Goal: Task Accomplishment & Management: Use online tool/utility

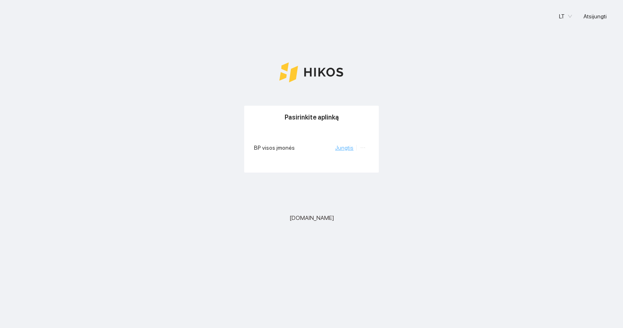
click at [350, 148] on link "Jungtis" at bounding box center [344, 147] width 18 height 7
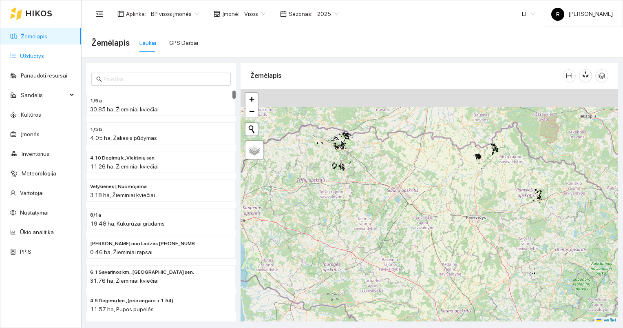
click at [33, 56] on link "Užduotys" at bounding box center [32, 56] width 24 height 7
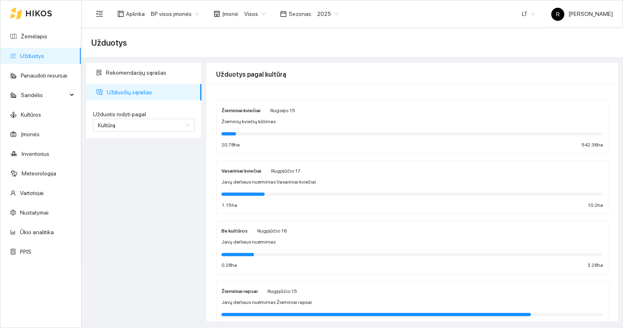
click at [130, 91] on span "Užduočių sąrašas" at bounding box center [151, 92] width 88 height 16
click at [240, 115] on div "Žieminiai kviečiai Rugsėjo 15 Žieminių kviečių kūlimas 20.78 ha 542.36 ha" at bounding box center [411, 127] width 381 height 43
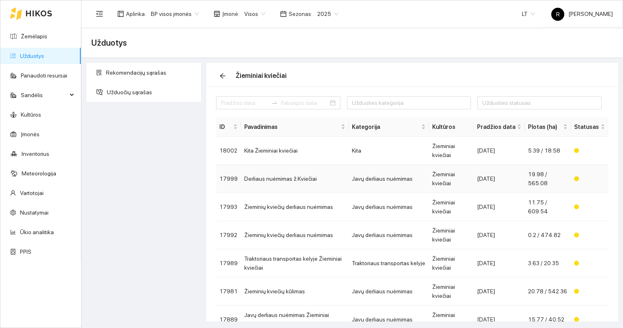
click at [277, 179] on td "Derliaus nuėmimas ž.Kviečiai" at bounding box center [295, 179] width 108 height 28
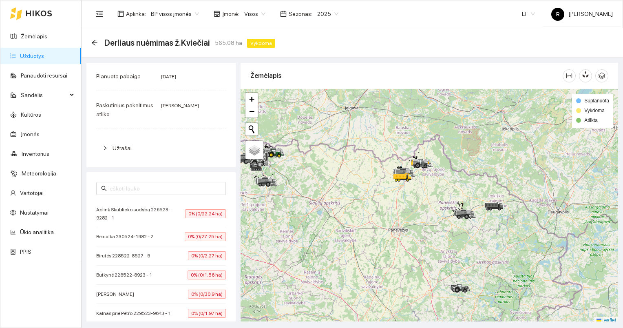
scroll to position [244, 0]
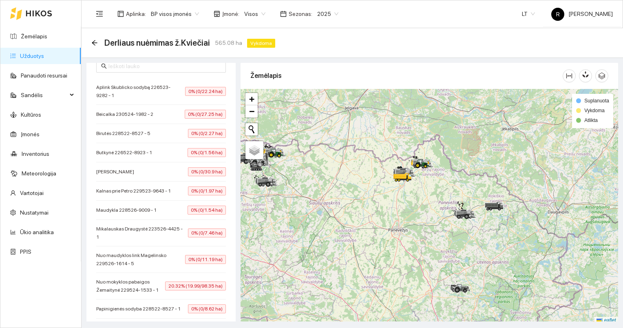
click at [145, 287] on span "Nuo mokyklos pabaigos Žemaitynė 229524-1533 - 1" at bounding box center [130, 286] width 69 height 16
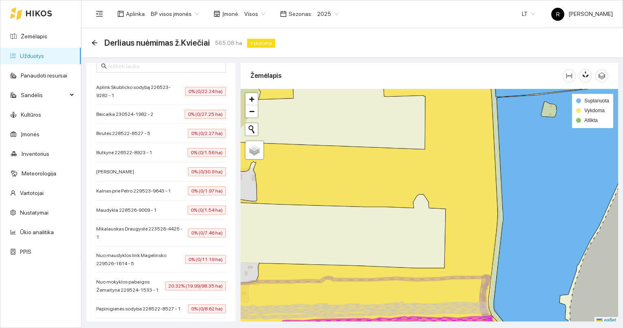
scroll to position [2, 0]
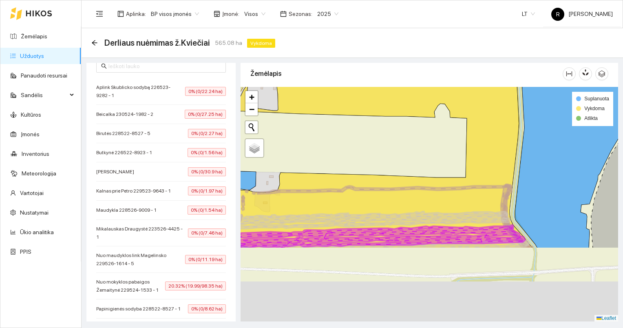
drag, startPoint x: 422, startPoint y: 277, endPoint x: 449, endPoint y: 155, distance: 125.3
click at [447, 184] on icon at bounding box center [395, 216] width 276 height 65
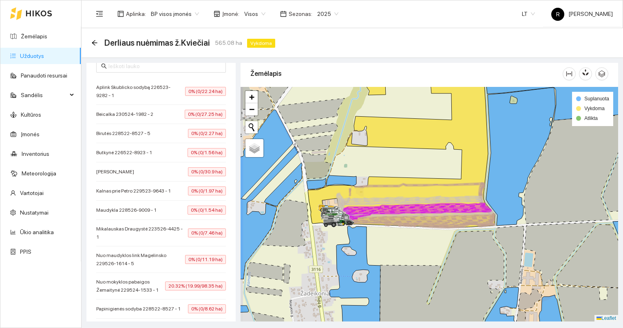
drag, startPoint x: 432, startPoint y: 194, endPoint x: 440, endPoint y: 201, distance: 11.0
click at [440, 201] on icon at bounding box center [410, 210] width 145 height 28
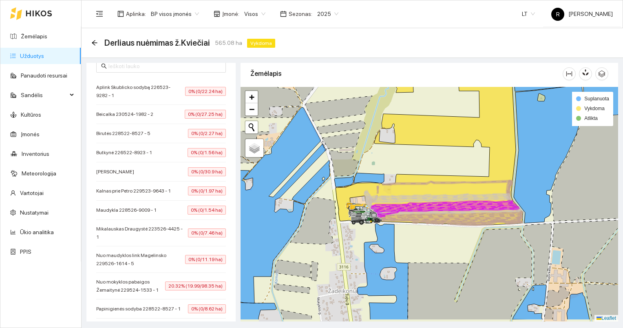
drag, startPoint x: 399, startPoint y: 210, endPoint x: 411, endPoint y: 173, distance: 38.9
click at [411, 180] on icon at bounding box center [448, 201] width 149 height 43
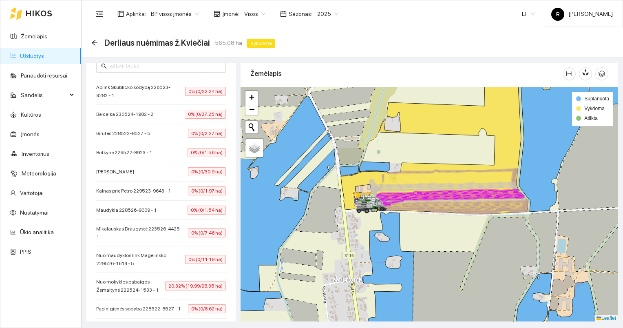
click at [37, 55] on link "Užduotys" at bounding box center [32, 56] width 24 height 7
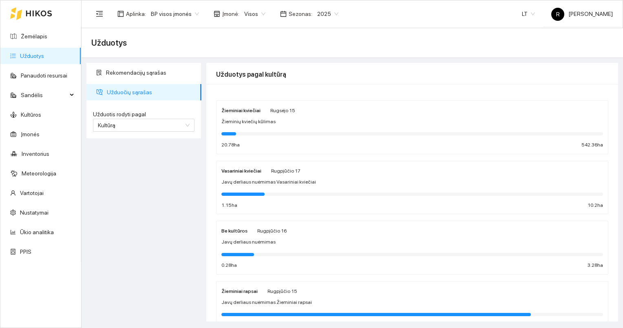
click at [253, 133] on div at bounding box center [411, 133] width 381 height 3
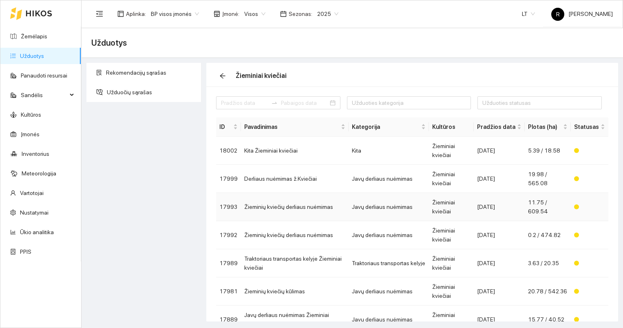
click at [275, 206] on td "Žieminių kviečių derliaus nuėmimas" at bounding box center [295, 207] width 108 height 28
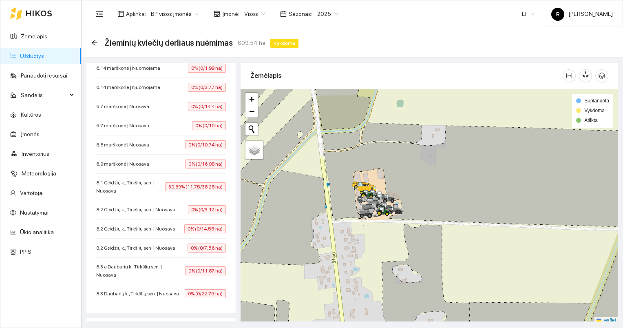
scroll to position [856, 0]
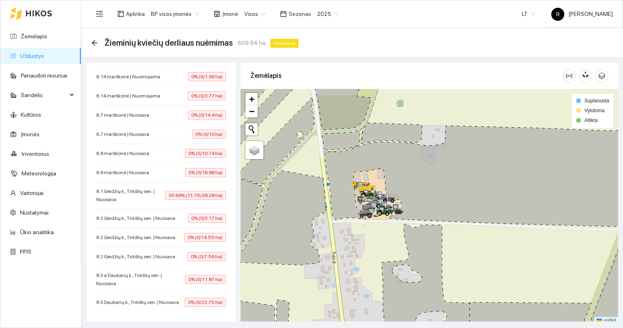
click at [132, 187] on span "8.1 Geidžių k., Tirkšlių sen. | Nuosava" at bounding box center [130, 195] width 69 height 16
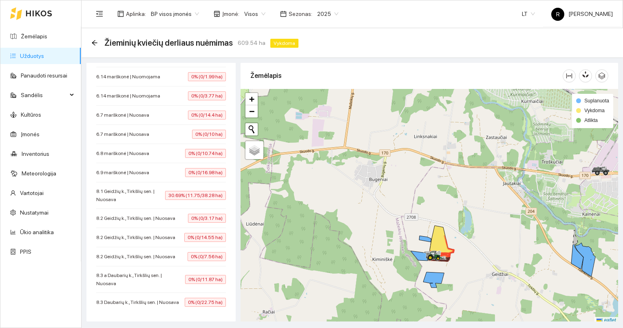
scroll to position [2, 0]
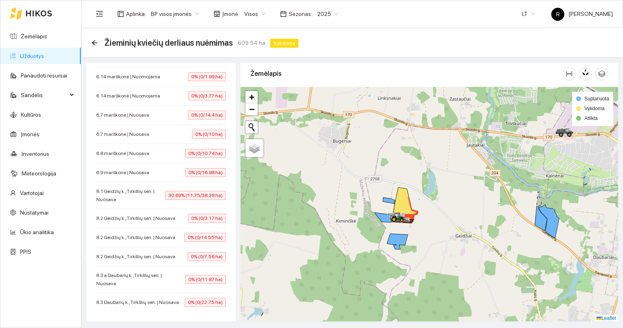
drag, startPoint x: 465, startPoint y: 269, endPoint x: 429, endPoint y: 233, distance: 51.9
click at [429, 233] on div at bounding box center [428, 204] width 377 height 235
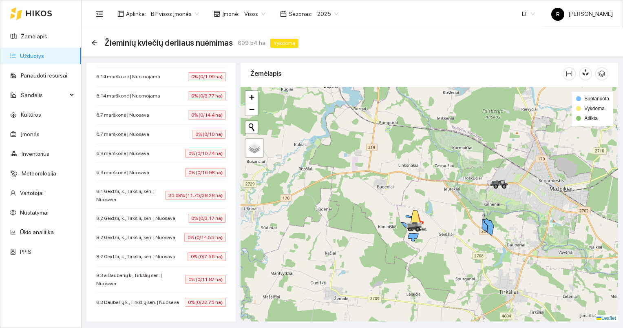
click at [27, 54] on link "Užduotys" at bounding box center [32, 56] width 24 height 7
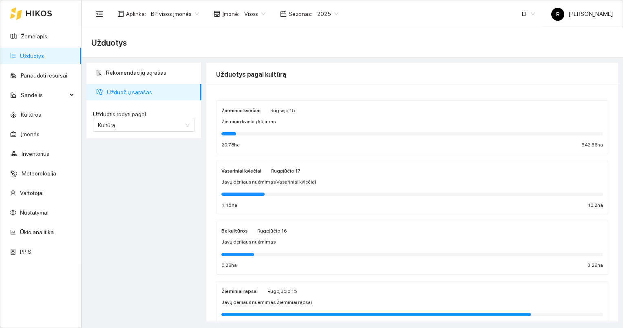
click at [148, 91] on span "Užduočių sąrašas" at bounding box center [151, 92] width 88 height 16
click at [239, 126] on div "Žieminiai kviečiai Rugsėjo 15 Žieminių kviečių kūlimas 20.78 ha 542.36 ha" at bounding box center [411, 127] width 381 height 43
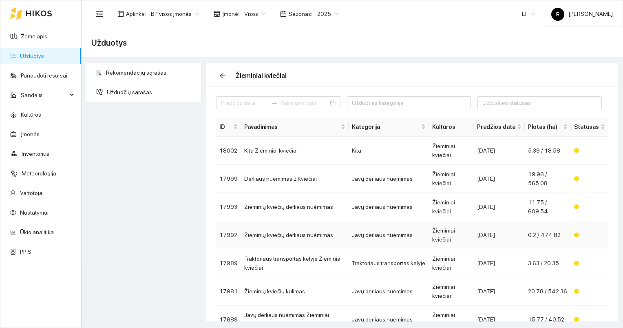
click at [282, 235] on td "Žieminių kviečių derliaus nuėmimas" at bounding box center [295, 235] width 108 height 28
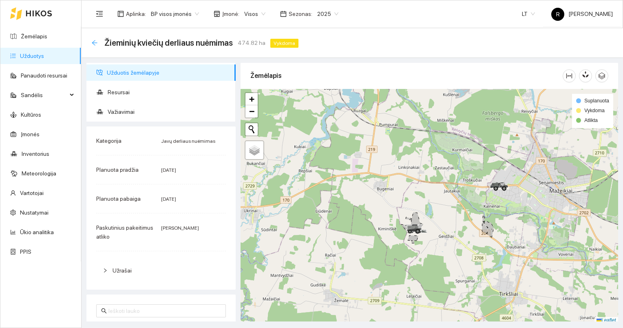
click at [94, 42] on icon "arrow-left" at bounding box center [94, 43] width 7 height 7
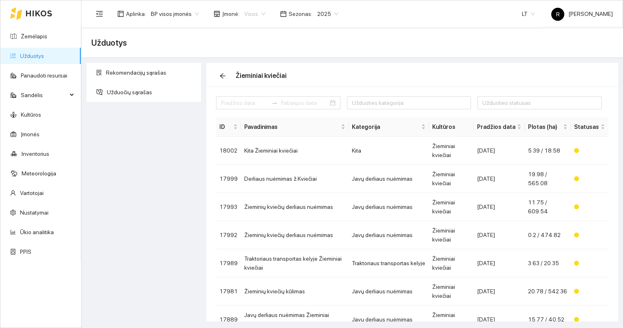
click at [259, 13] on span "Visos" at bounding box center [254, 14] width 21 height 12
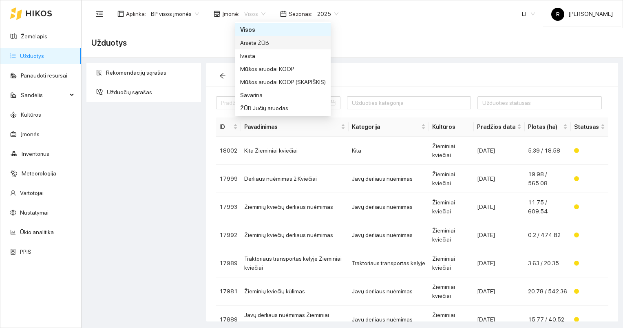
click at [256, 40] on div "Arsėta ŽŪB" at bounding box center [283, 42] width 86 height 9
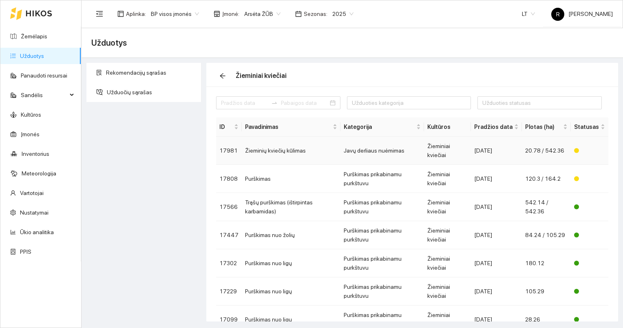
click at [372, 148] on td "Javų derliaus nuėmimas" at bounding box center [382, 151] width 84 height 28
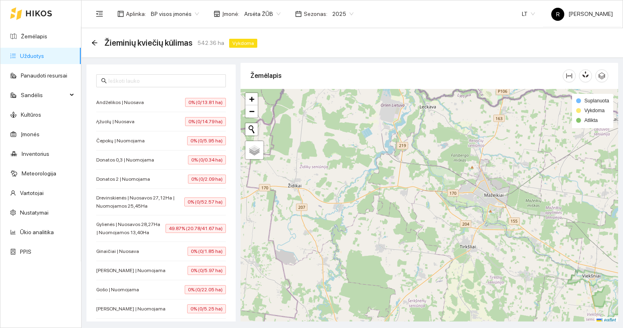
scroll to position [244, 0]
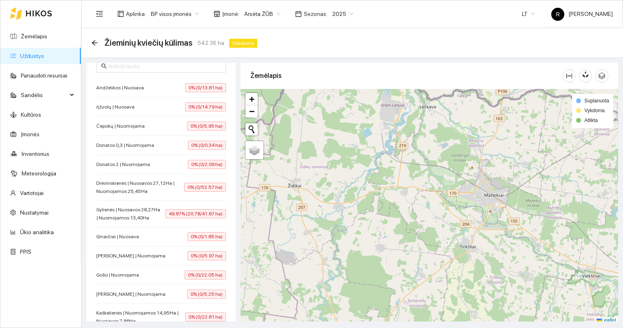
click at [184, 216] on span "49.87% (20.78/41.67 ha)" at bounding box center [195, 213] width 60 height 9
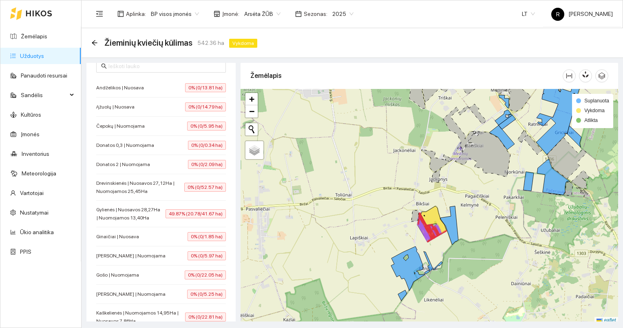
scroll to position [2, 0]
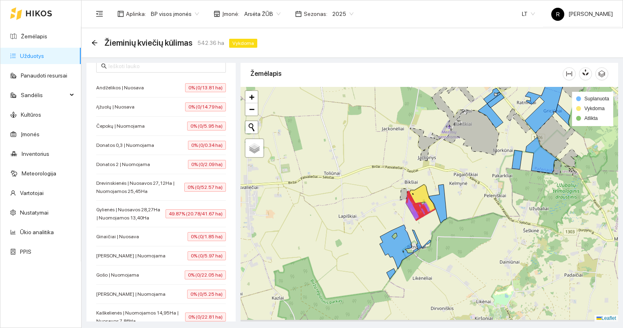
drag, startPoint x: 443, startPoint y: 249, endPoint x: 419, endPoint y: 207, distance: 47.9
click at [419, 207] on div at bounding box center [428, 204] width 377 height 235
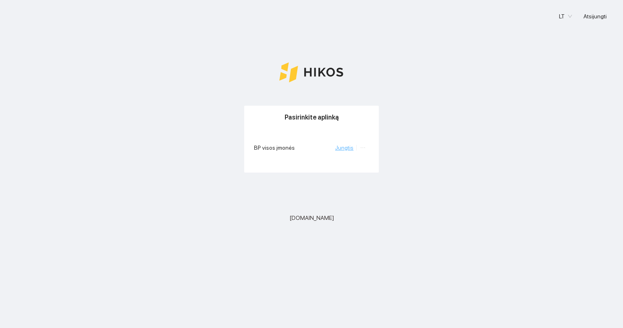
click at [347, 148] on link "Jungtis" at bounding box center [344, 147] width 18 height 7
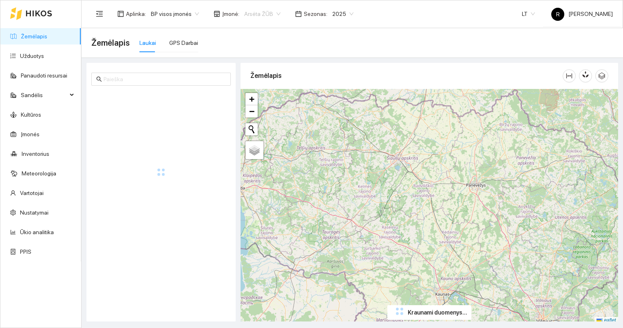
click at [276, 12] on div "Arsėta ŽŪB" at bounding box center [262, 13] width 46 height 13
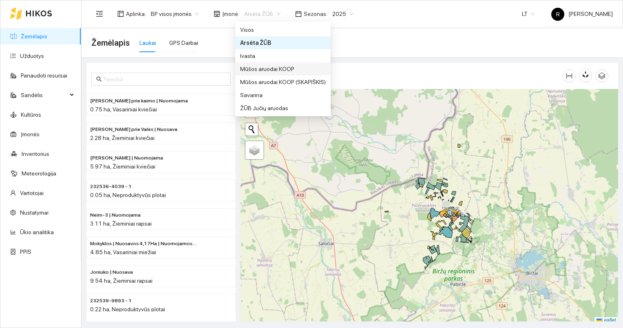
click at [258, 70] on div "Mūšos aruodai KOOP" at bounding box center [283, 68] width 86 height 9
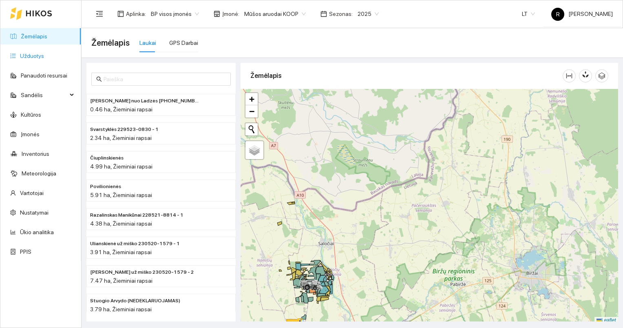
click at [38, 54] on link "Užduotys" at bounding box center [32, 56] width 24 height 7
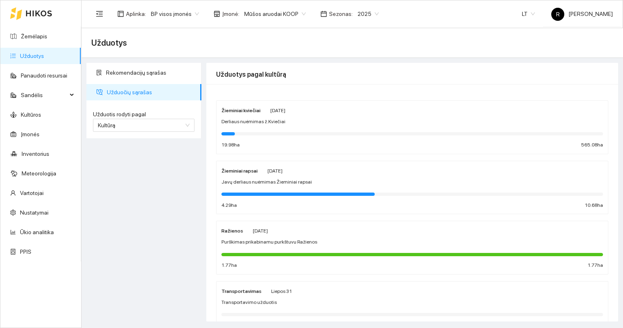
click at [248, 108] on strong "Žieminiai kviečiai" at bounding box center [240, 111] width 39 height 6
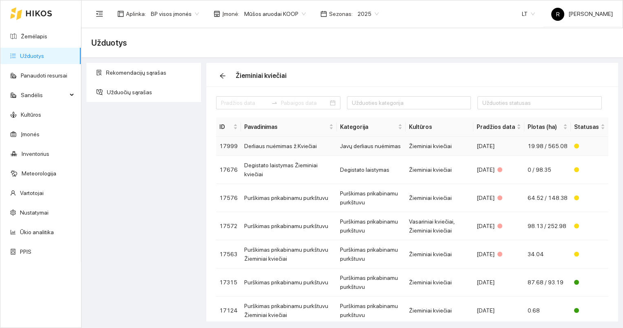
click at [284, 145] on td "Derliaus nuėmimas ž.Kviečiai" at bounding box center [289, 146] width 96 height 19
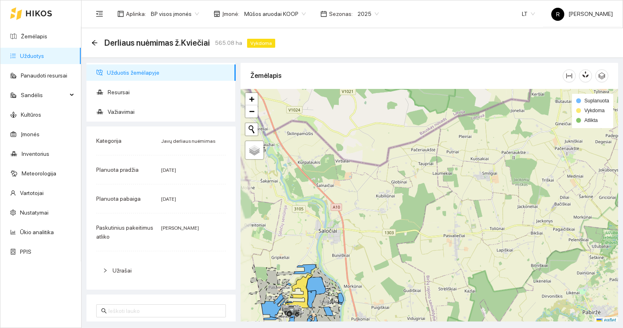
scroll to position [2, 0]
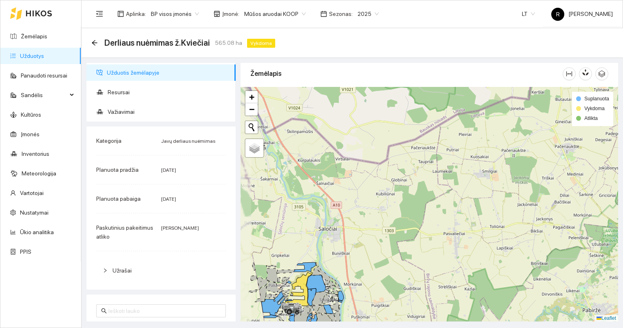
drag, startPoint x: 340, startPoint y: 213, endPoint x: 385, endPoint y: 110, distance: 113.0
click at [384, 112] on div at bounding box center [428, 204] width 377 height 235
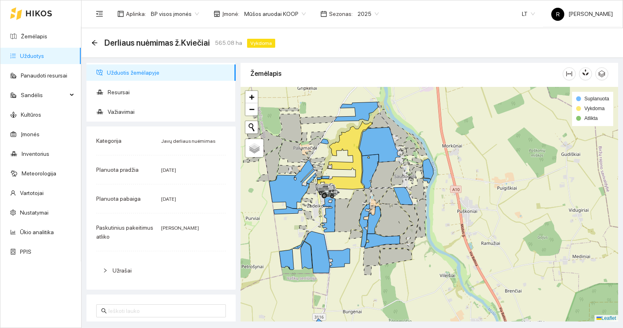
drag, startPoint x: 344, startPoint y: 207, endPoint x: 351, endPoint y: 203, distance: 8.2
click at [351, 203] on icon at bounding box center [350, 211] width 31 height 42
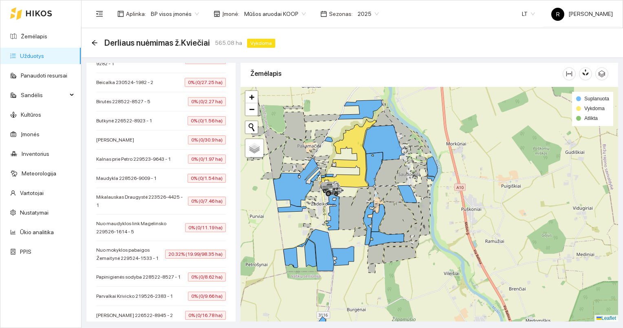
scroll to position [326, 0]
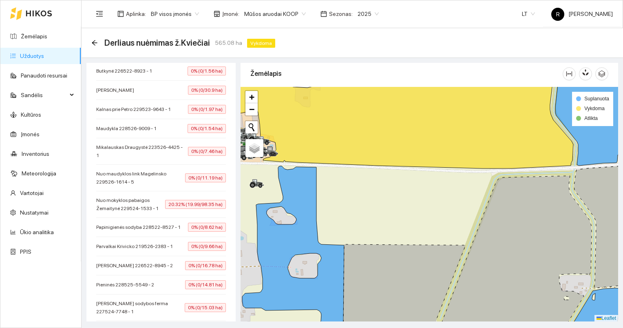
drag, startPoint x: 348, startPoint y: 190, endPoint x: 411, endPoint y: 242, distance: 81.0
click at [411, 245] on div at bounding box center [428, 204] width 377 height 235
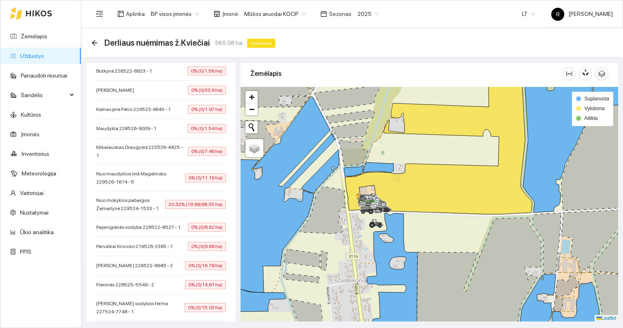
click at [153, 206] on span "Nuo mokyklos pabaigos Žemaitynė 229524-1533 - 1" at bounding box center [130, 204] width 69 height 16
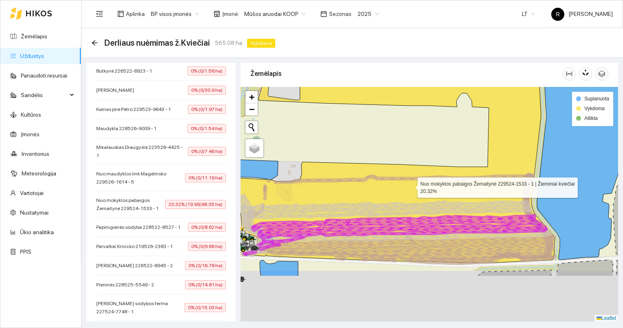
drag, startPoint x: 412, startPoint y: 214, endPoint x: 398, endPoint y: 111, distance: 103.3
click at [398, 111] on icon at bounding box center [380, 127] width 349 height 269
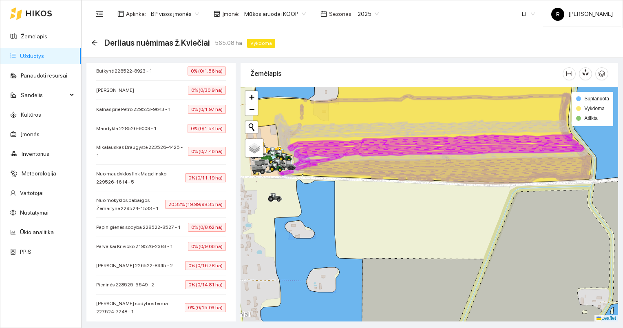
drag, startPoint x: 362, startPoint y: 142, endPoint x: 419, endPoint y: 151, distance: 57.3
click at [419, 151] on icon at bounding box center [432, 154] width 304 height 41
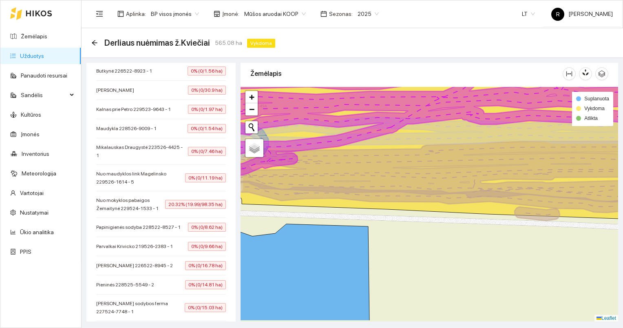
drag, startPoint x: 469, startPoint y: 181, endPoint x: 443, endPoint y: 156, distance: 36.3
click at [443, 156] on icon at bounding box center [416, 171] width 427 height 61
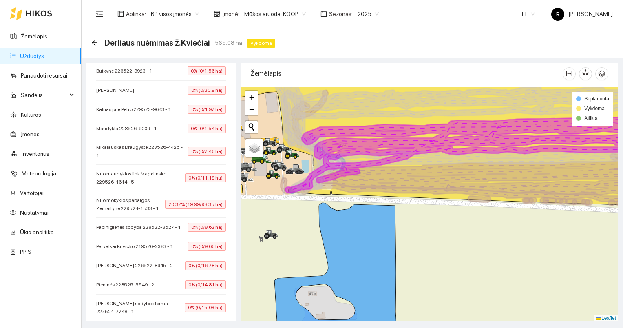
drag, startPoint x: 480, startPoint y: 157, endPoint x: 468, endPoint y: 173, distance: 19.5
click at [468, 173] on icon at bounding box center [479, 175] width 334 height 45
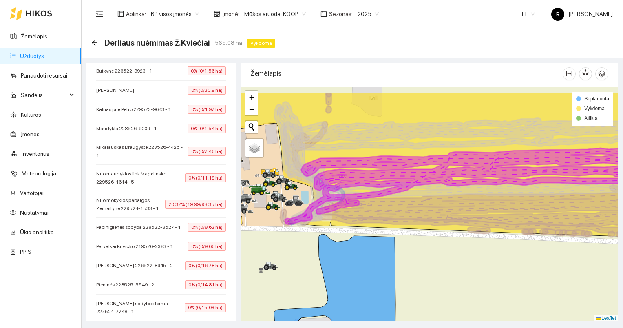
drag, startPoint x: 471, startPoint y: 163, endPoint x: 472, endPoint y: 196, distance: 32.2
click at [472, 196] on icon at bounding box center [484, 194] width 347 height 31
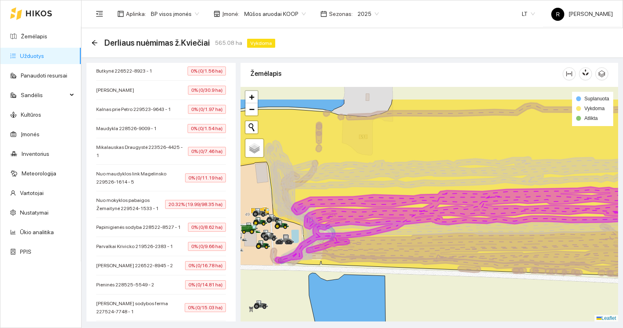
drag, startPoint x: 572, startPoint y: 162, endPoint x: 562, endPoint y: 198, distance: 37.2
click at [562, 198] on icon at bounding box center [460, 223] width 371 height 77
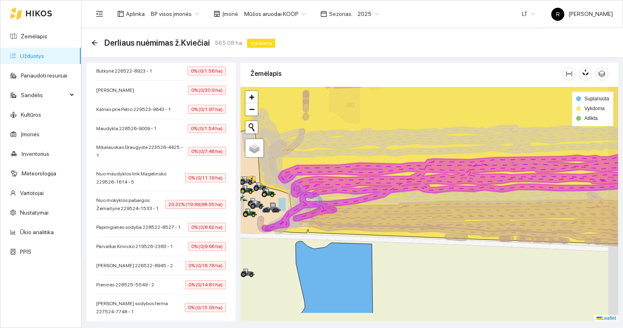
drag, startPoint x: 520, startPoint y: 218, endPoint x: 502, endPoint y: 184, distance: 37.9
click at [504, 183] on icon at bounding box center [452, 192] width 381 height 77
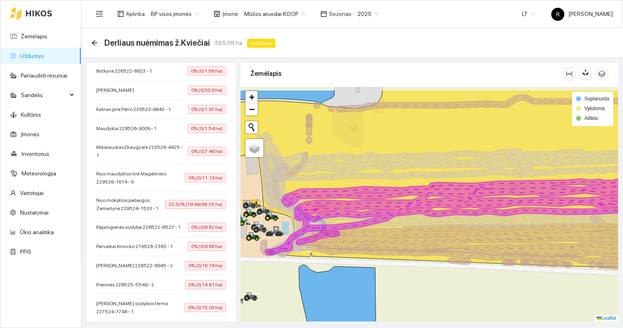
drag, startPoint x: 403, startPoint y: 197, endPoint x: 398, endPoint y: 220, distance: 23.4
click at [410, 227] on icon at bounding box center [477, 225] width 372 height 32
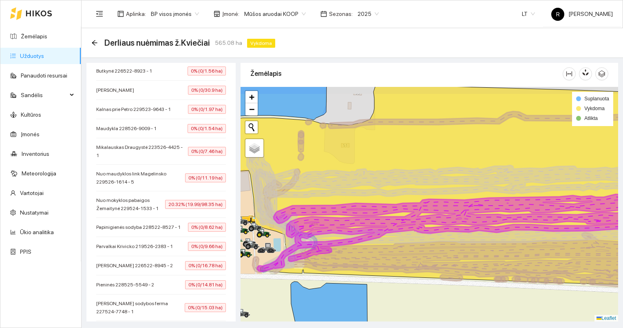
drag, startPoint x: 522, startPoint y: 194, endPoint x: 496, endPoint y: 217, distance: 34.7
click at [496, 216] on icon at bounding box center [452, 233] width 391 height 78
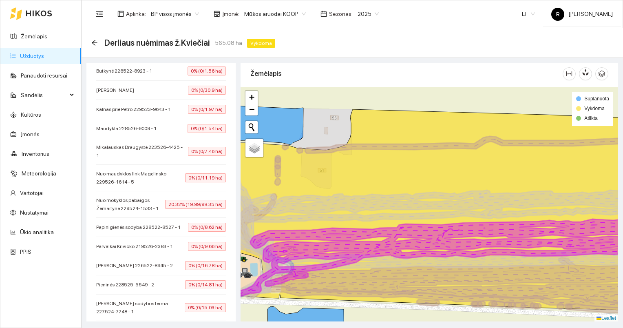
drag, startPoint x: 512, startPoint y: 206, endPoint x: 501, endPoint y: 226, distance: 22.6
click at [504, 227] on icon at bounding box center [440, 242] width 423 height 111
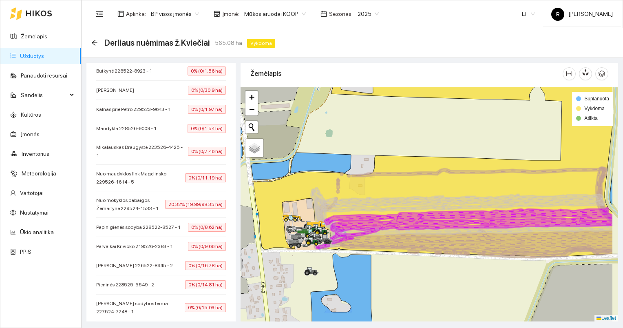
drag, startPoint x: 491, startPoint y: 212, endPoint x: 443, endPoint y: 199, distance: 49.0
click at [443, 199] on icon at bounding box center [459, 221] width 291 height 55
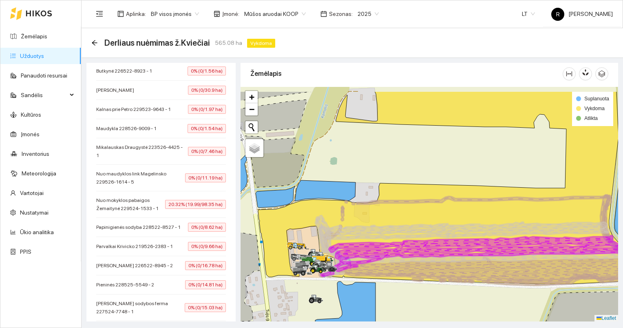
drag, startPoint x: 360, startPoint y: 205, endPoint x: 363, endPoint y: 233, distance: 27.9
click at [363, 235] on icon at bounding box center [463, 249] width 291 height 55
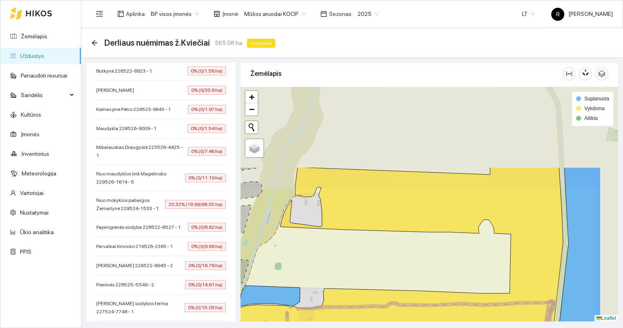
drag, startPoint x: 408, startPoint y: 153, endPoint x: 361, endPoint y: 229, distance: 88.9
click at [352, 259] on div at bounding box center [428, 204] width 377 height 235
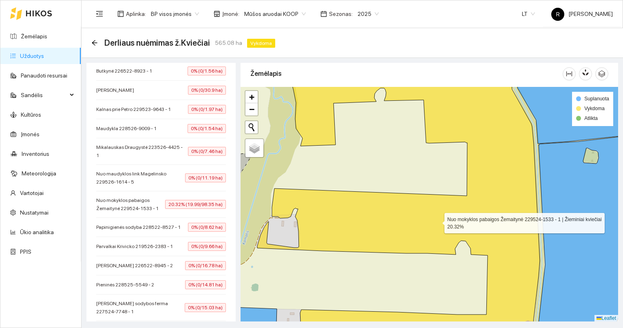
drag, startPoint x: 459, startPoint y: 202, endPoint x: 437, endPoint y: 220, distance: 28.6
click at [437, 220] on icon at bounding box center [359, 222] width 359 height 282
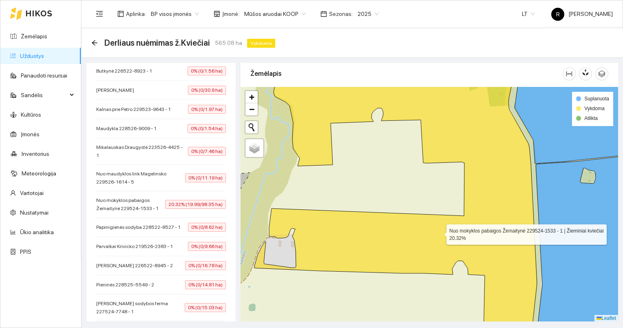
drag, startPoint x: 442, startPoint y: 210, endPoint x: 439, endPoint y: 232, distance: 22.6
click at [439, 232] on icon at bounding box center [367, 224] width 337 height 282
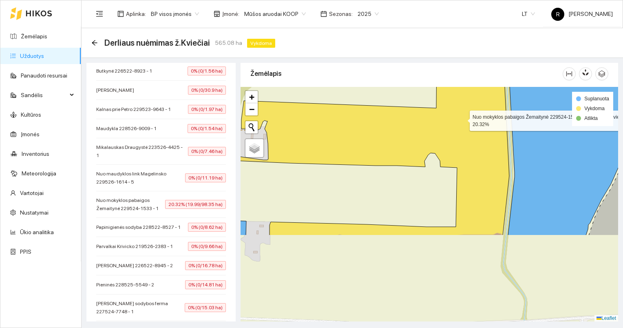
drag, startPoint x: 491, startPoint y: 238, endPoint x: 460, endPoint y: 96, distance: 144.9
click at [460, 96] on icon at bounding box center [368, 94] width 282 height 282
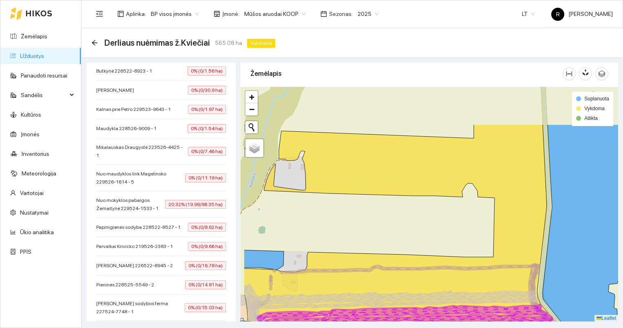
drag, startPoint x: 435, startPoint y: 194, endPoint x: 476, endPoint y: 255, distance: 74.3
click at [476, 255] on div at bounding box center [428, 204] width 377 height 235
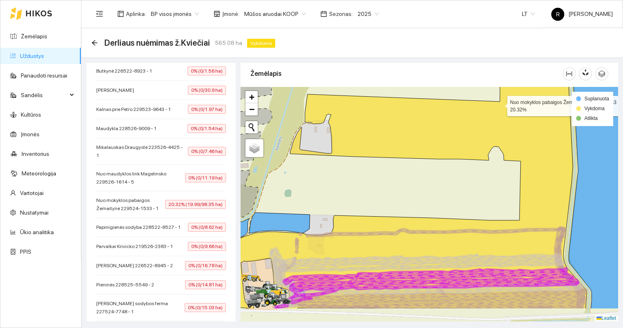
drag, startPoint x: 474, startPoint y: 140, endPoint x: 498, endPoint y: 110, distance: 38.5
click at [498, 110] on icon at bounding box center [407, 167] width 358 height 282
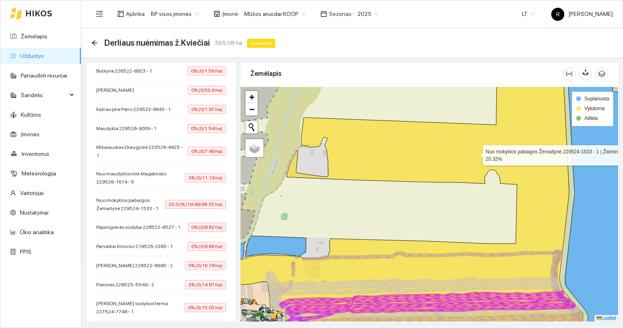
drag, startPoint x: 478, startPoint y: 134, endPoint x: 475, endPoint y: 152, distance: 17.3
click at [475, 152] on icon at bounding box center [396, 209] width 374 height 260
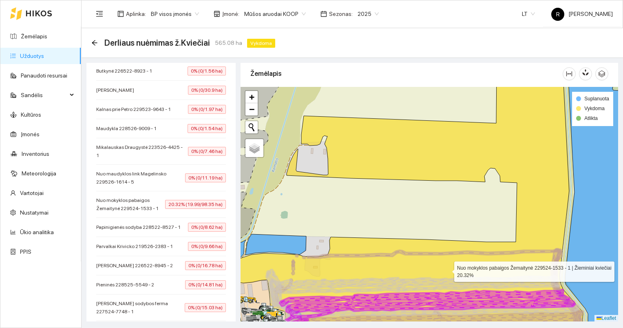
drag, startPoint x: 446, startPoint y: 274, endPoint x: 448, endPoint y: 262, distance: 11.6
click at [448, 262] on icon at bounding box center [396, 198] width 374 height 277
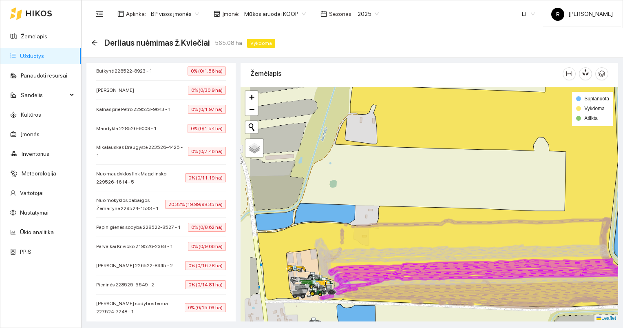
drag, startPoint x: 472, startPoint y: 247, endPoint x: 534, endPoint y: 217, distance: 68.9
click at [534, 217] on icon at bounding box center [445, 174] width 374 height 266
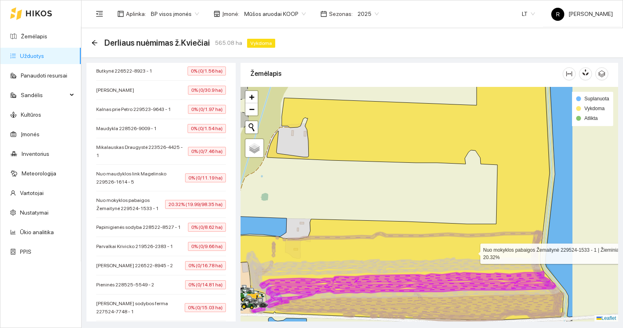
drag, startPoint x: 562, startPoint y: 228, endPoint x: 456, endPoint y: 257, distance: 110.5
click at [456, 257] on icon at bounding box center [376, 202] width 374 height 236
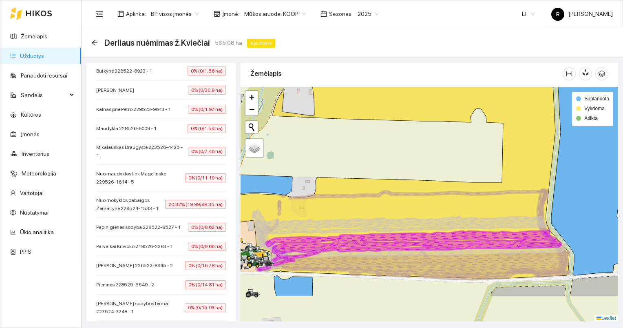
drag, startPoint x: 491, startPoint y: 239, endPoint x: 536, endPoint y: 180, distance: 74.4
click at [529, 189] on icon at bounding box center [420, 232] width 298 height 86
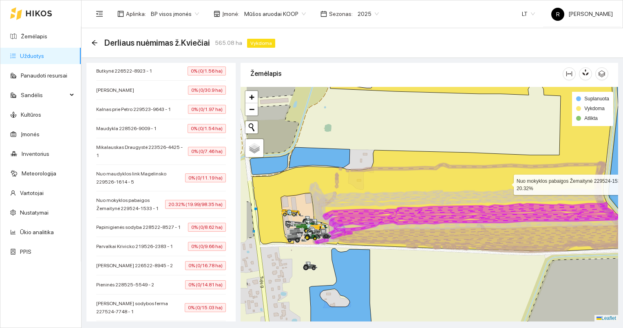
drag, startPoint x: 460, startPoint y: 199, endPoint x: 507, endPoint y: 181, distance: 51.1
click at [506, 182] on icon at bounding box center [439, 148] width 374 height 205
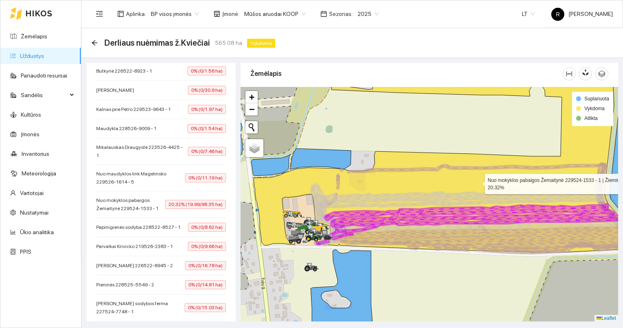
drag, startPoint x: 481, startPoint y: 177, endPoint x: 469, endPoint y: 190, distance: 17.6
click at [469, 190] on icon at bounding box center [440, 158] width 374 height 187
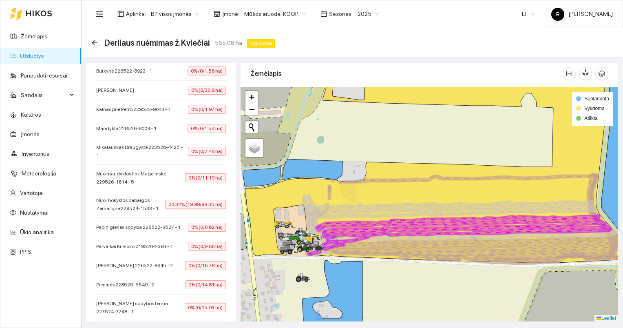
drag, startPoint x: 411, startPoint y: 207, endPoint x: 442, endPoint y: 196, distance: 32.3
click at [442, 200] on icon at bounding box center [450, 227] width 291 height 55
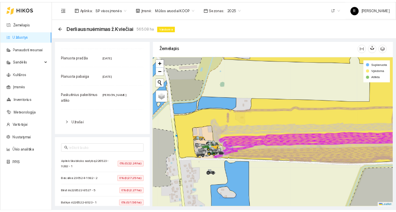
scroll to position [0, 0]
